Goal: Transaction & Acquisition: Download file/media

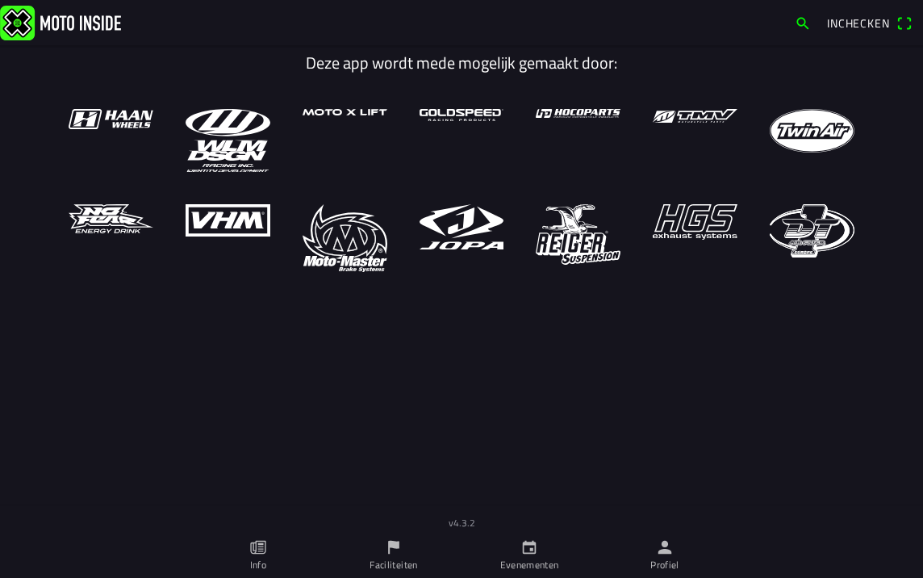
click at [664, 555] on icon "person" at bounding box center [665, 547] width 18 height 18
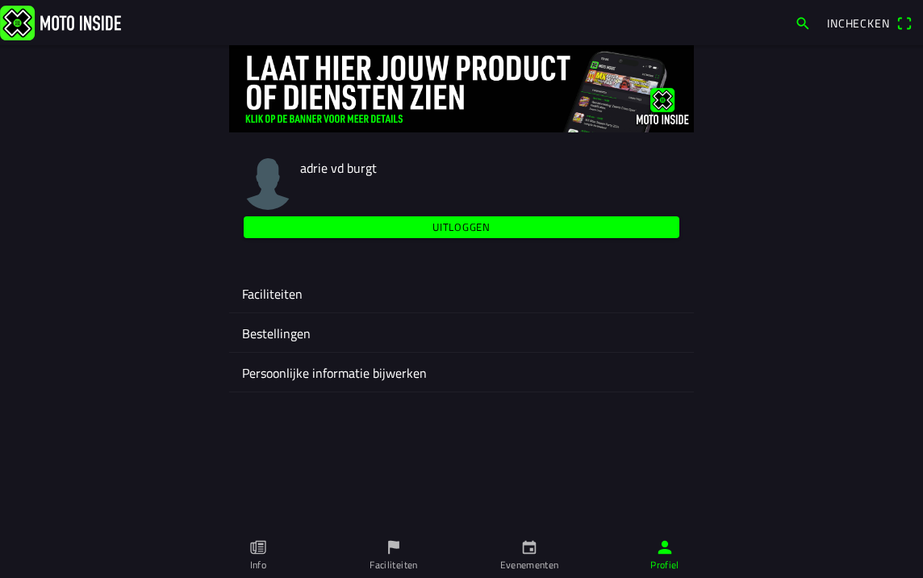
click at [276, 295] on ion-label "Faciliteiten" at bounding box center [461, 293] width 439 height 19
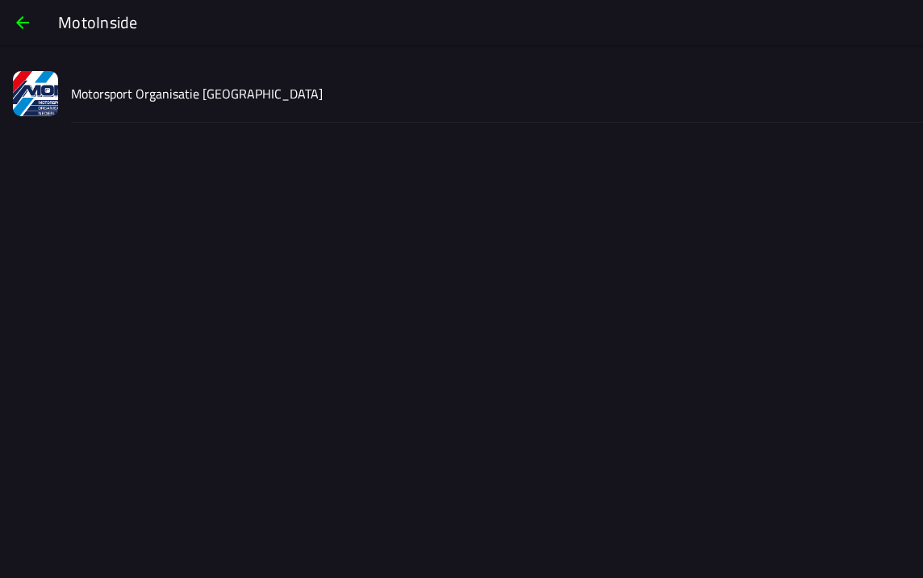
click at [0, 0] on slot "Motorsport Organisatie [GEOGRAPHIC_DATA]" at bounding box center [0, 0] width 0 height 0
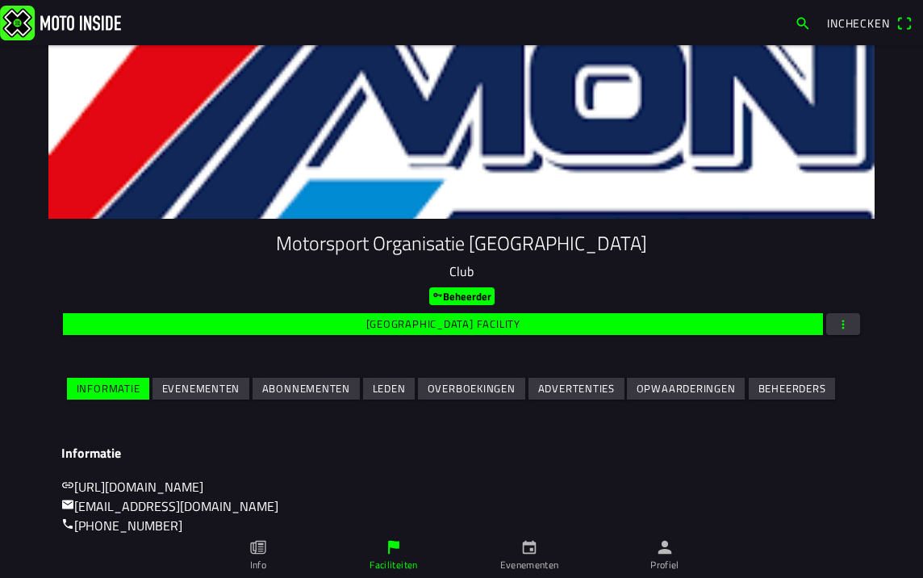
click at [836, 316] on span "button" at bounding box center [843, 324] width 15 height 22
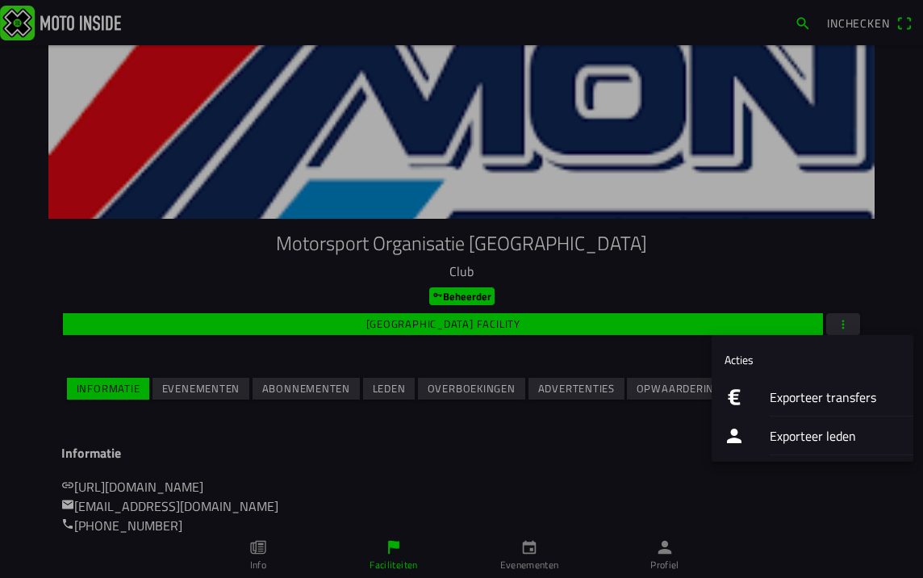
click at [799, 399] on ion-label "Exporteer transfers" at bounding box center [835, 396] width 131 height 19
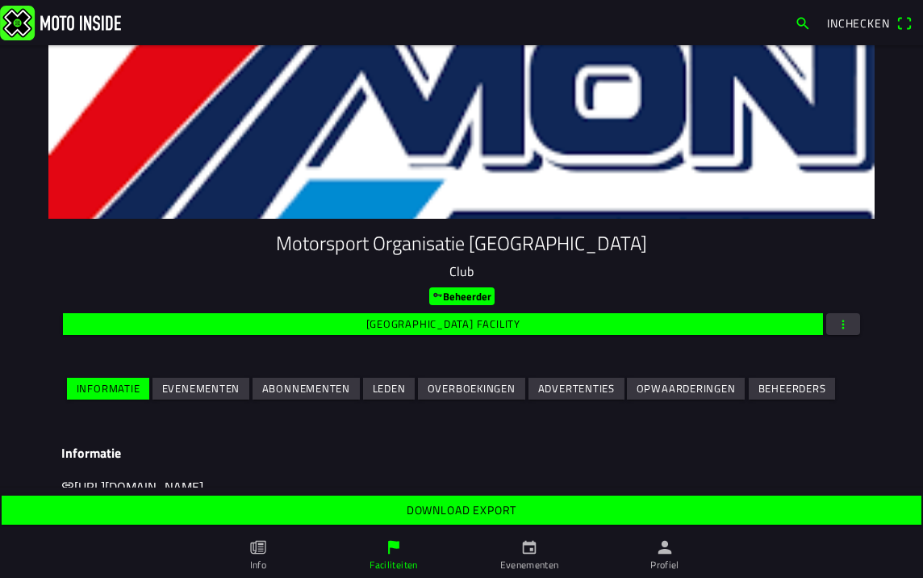
click at [0, 0] on slot "Download export" at bounding box center [0, 0] width 0 height 0
